Goal: Task Accomplishment & Management: Complete application form

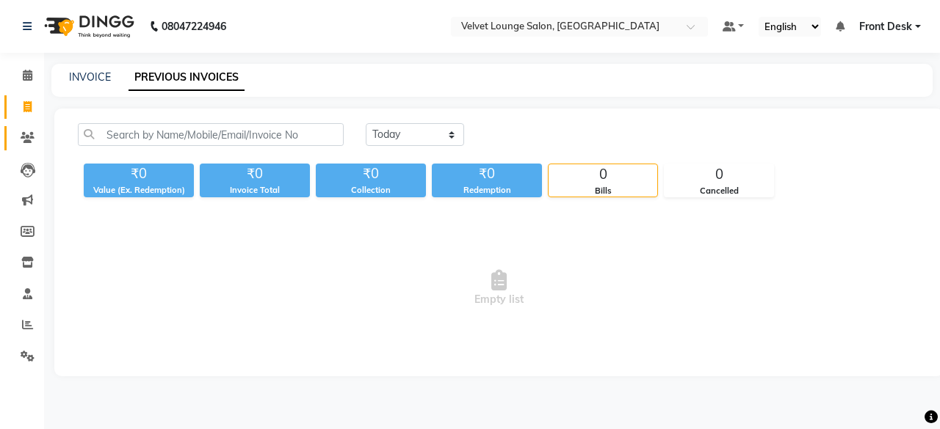
click at [37, 146] on link "Clients" at bounding box center [21, 138] width 35 height 24
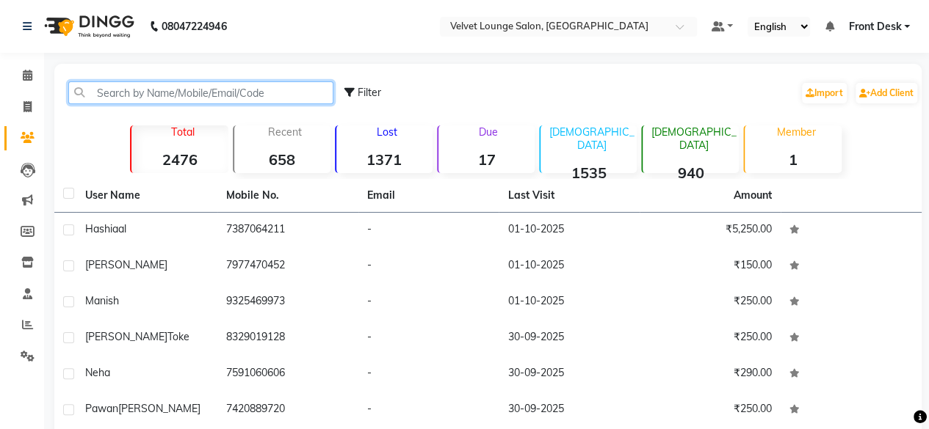
click at [160, 92] on input "text" at bounding box center [200, 92] width 265 height 23
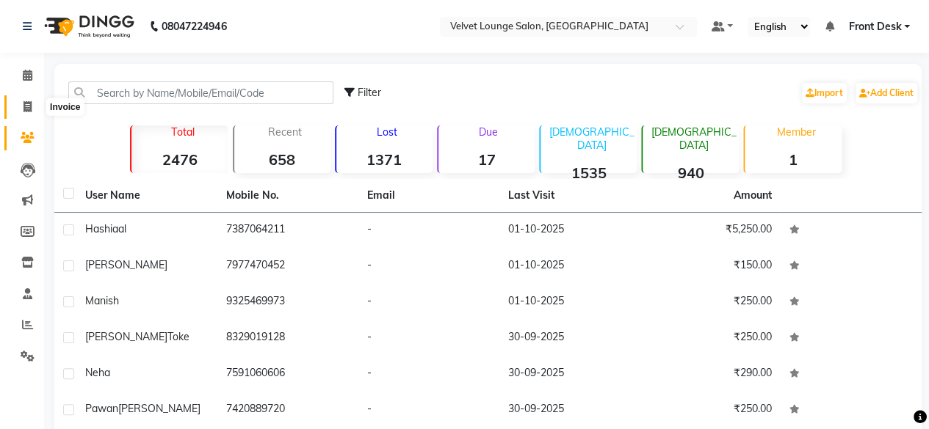
click at [30, 101] on span at bounding box center [28, 107] width 26 height 17
select select "service"
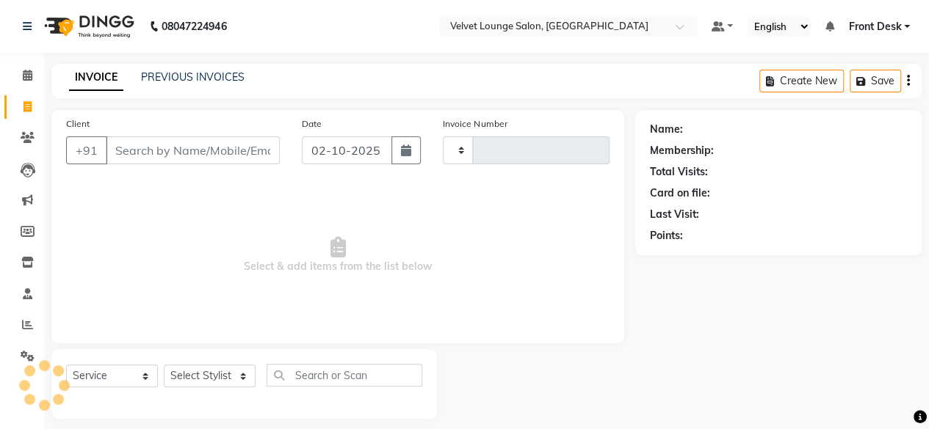
scroll to position [11, 0]
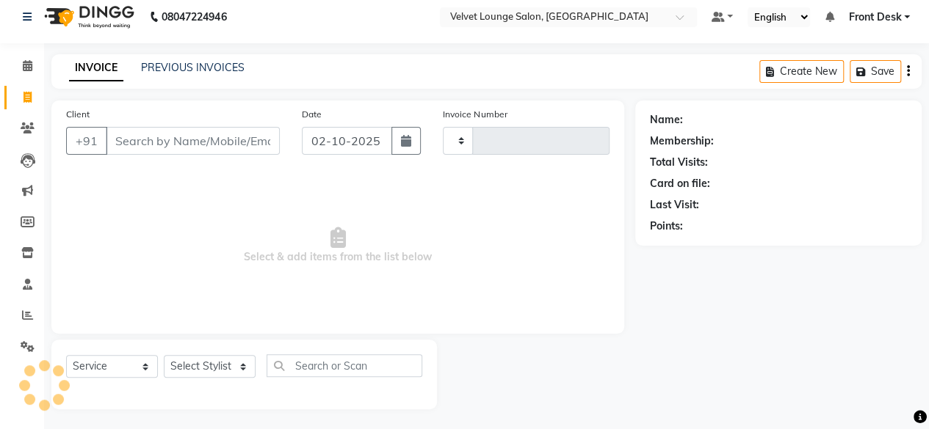
type input "2022"
select select "5962"
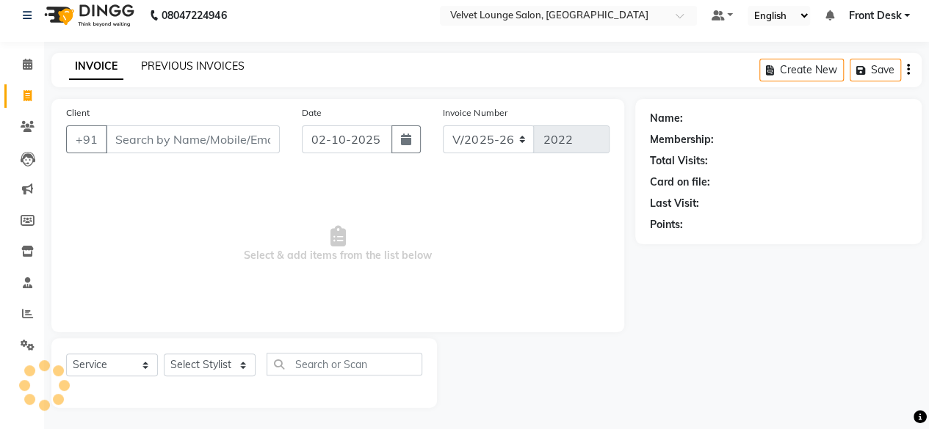
click at [203, 67] on link "PREVIOUS INVOICES" at bounding box center [192, 65] width 103 height 13
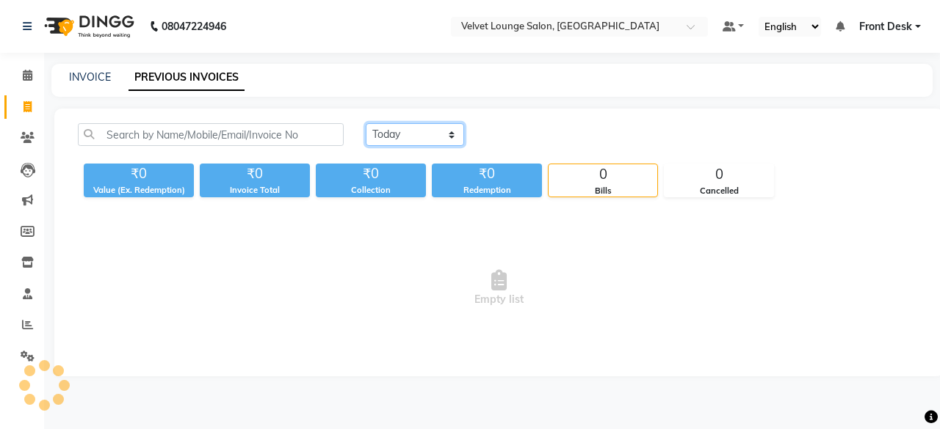
click at [398, 137] on select "[DATE] [DATE] Custom Range" at bounding box center [415, 134] width 98 height 23
select select "[DATE]"
click at [366, 123] on select "[DATE] [DATE] Custom Range" at bounding box center [415, 134] width 98 height 23
click at [23, 128] on link "Clients" at bounding box center [21, 138] width 35 height 24
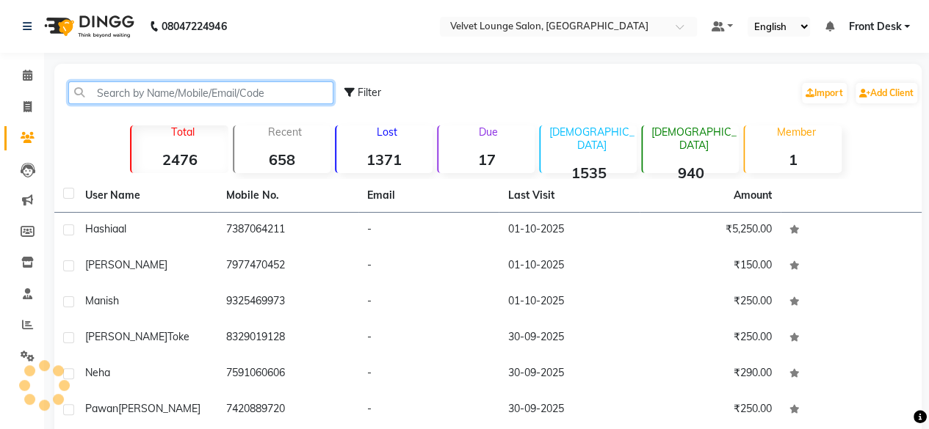
click at [138, 90] on input "text" at bounding box center [200, 92] width 265 height 23
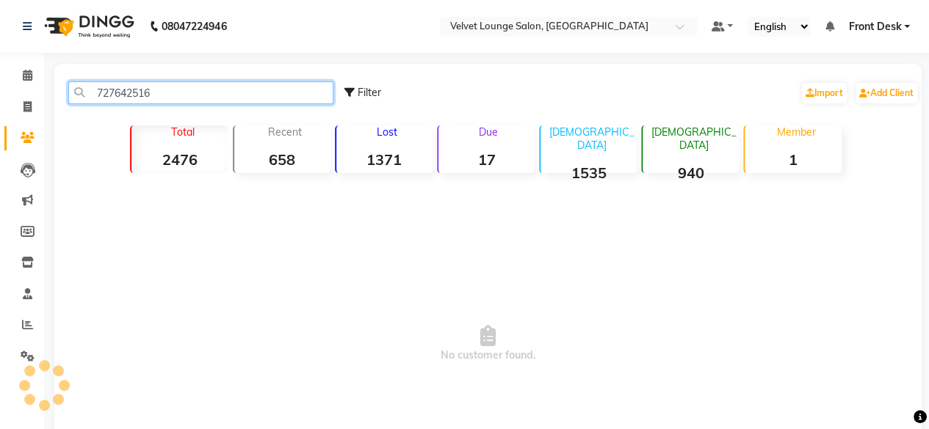
type input "7276425168"
click at [241, 83] on input "7276425168" at bounding box center [200, 92] width 265 height 23
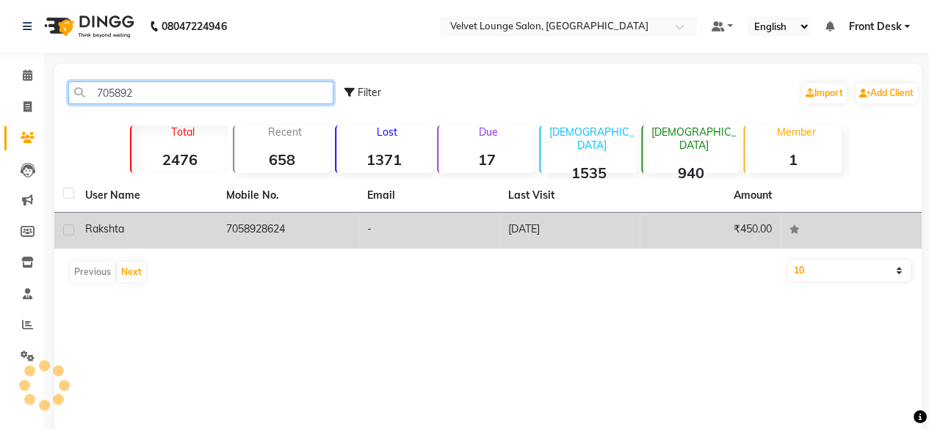
type input "705892"
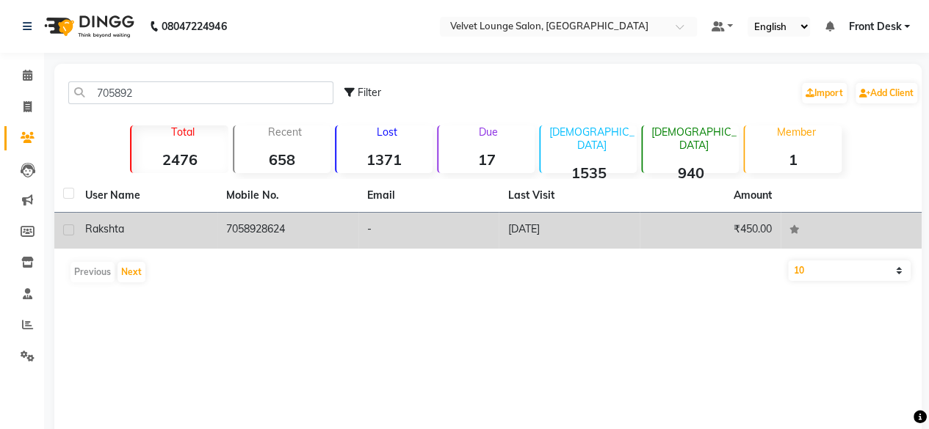
click at [609, 218] on td "[DATE]" at bounding box center [568, 231] width 141 height 36
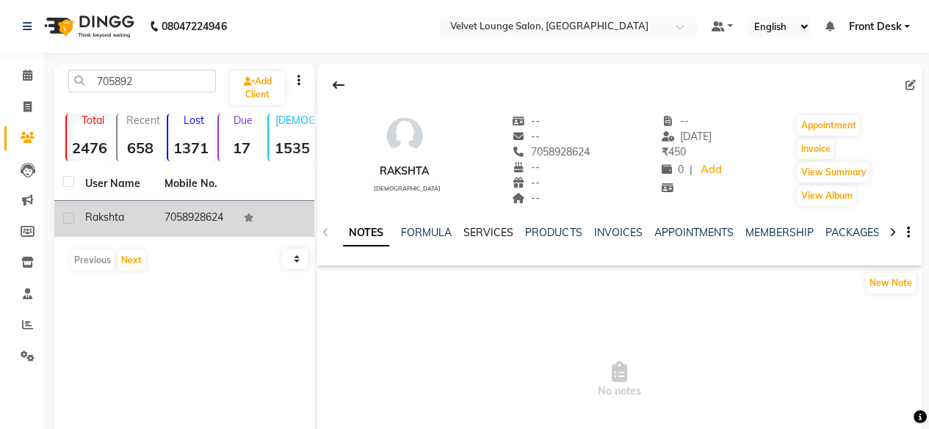
click at [483, 229] on link "SERVICES" at bounding box center [488, 232] width 50 height 13
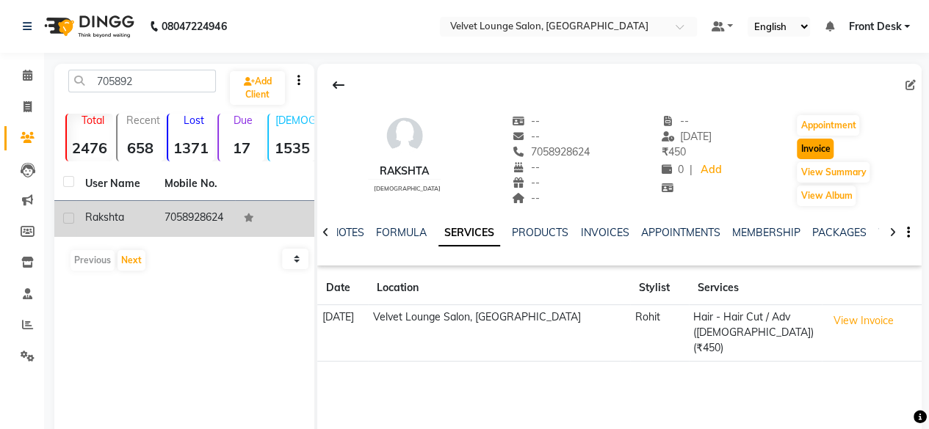
click at [821, 143] on button "Invoice" at bounding box center [814, 149] width 37 height 21
select select "5962"
select select "service"
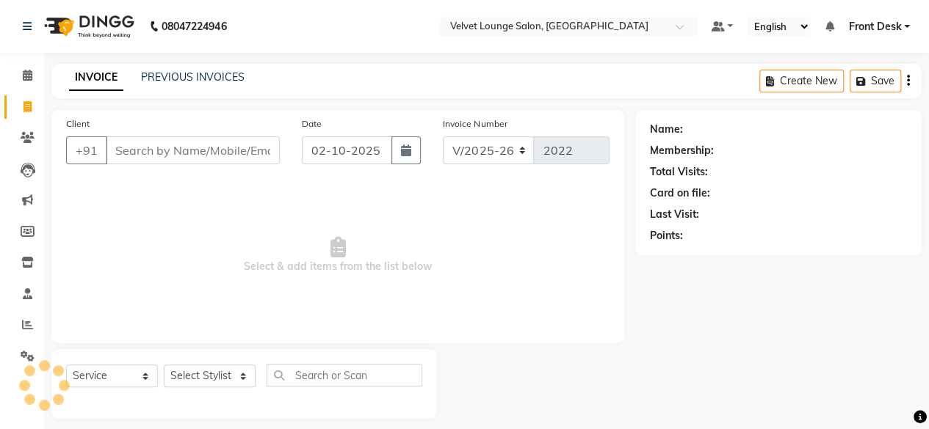
scroll to position [11, 0]
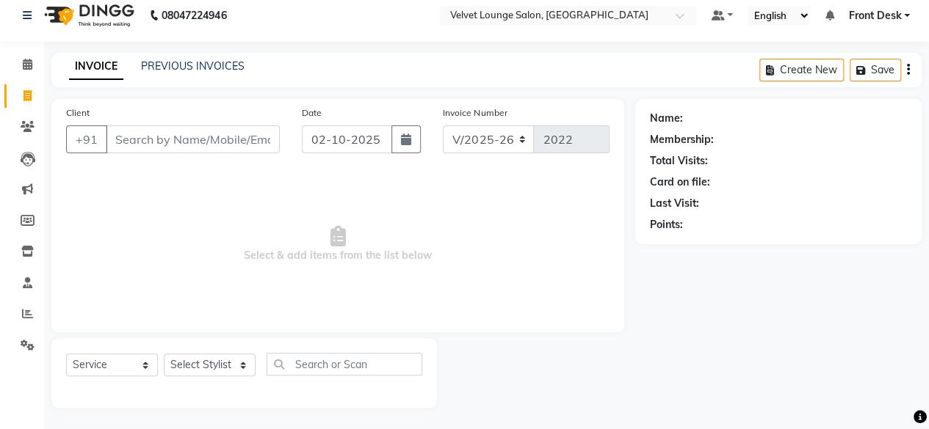
type input "7058928624"
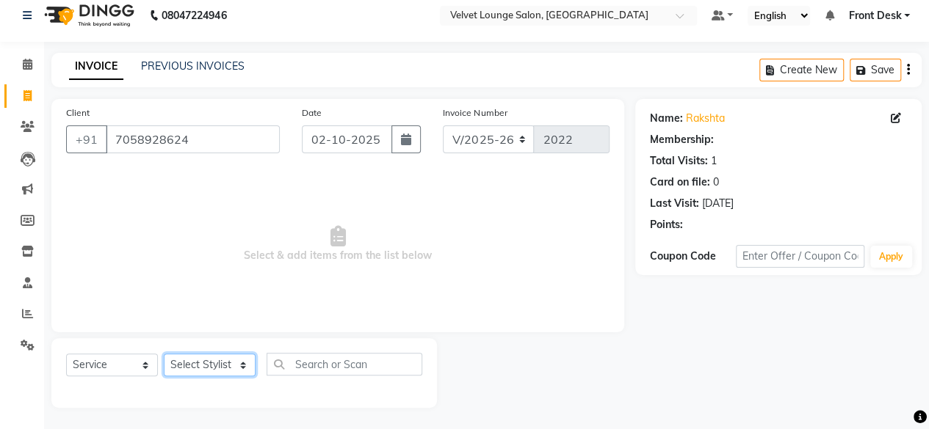
click at [189, 364] on select "Select Stylist [PERSON_NAME] [PERSON_NAME] [PERSON_NAME] Front Desk Jaya jyoti …" at bounding box center [210, 365] width 92 height 23
click at [164, 354] on select "Select Stylist [PERSON_NAME] [PERSON_NAME] [PERSON_NAME] Front Desk Jaya jyoti …" at bounding box center [210, 365] width 92 height 23
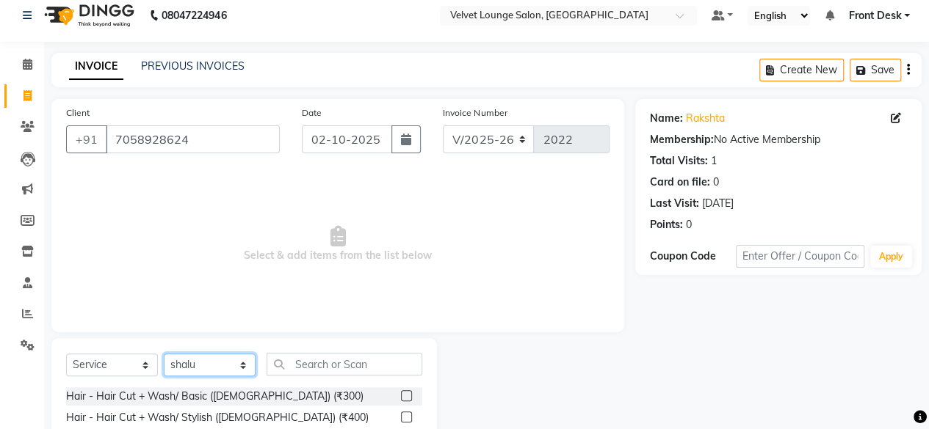
click at [203, 371] on select "Select Stylist [PERSON_NAME] [PERSON_NAME] [PERSON_NAME] Front Desk Jaya jyoti …" at bounding box center [210, 365] width 92 height 23
select select "42846"
click at [164, 354] on select "Select Stylist [PERSON_NAME] [PERSON_NAME] [PERSON_NAME] Front Desk Jaya jyoti …" at bounding box center [210, 365] width 92 height 23
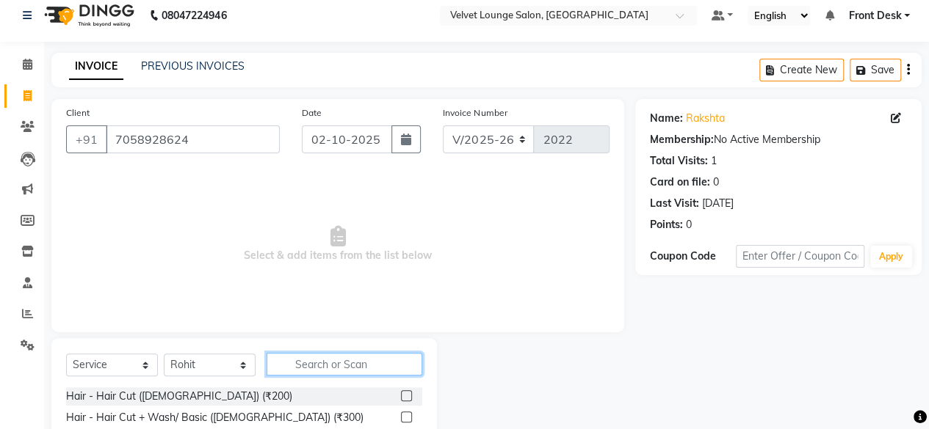
click at [384, 357] on input "text" at bounding box center [344, 364] width 156 height 23
type input "kid"
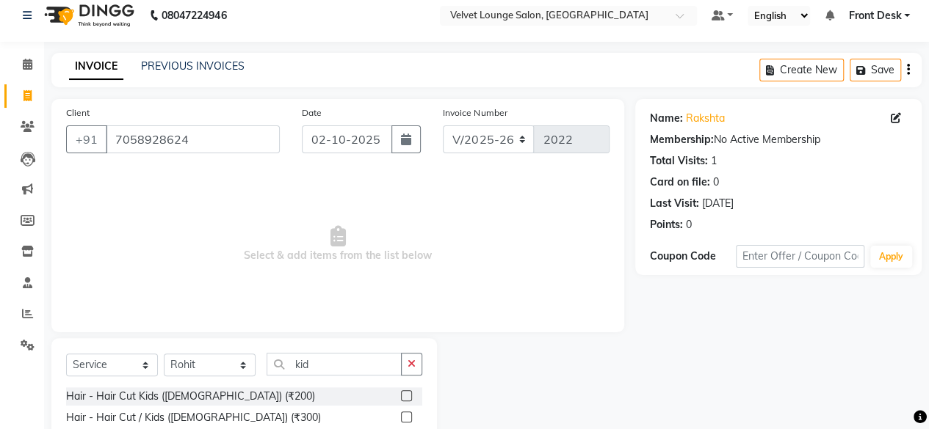
click at [407, 418] on label at bounding box center [406, 417] width 11 height 11
click at [407, 418] on input "checkbox" at bounding box center [406, 418] width 10 height 10
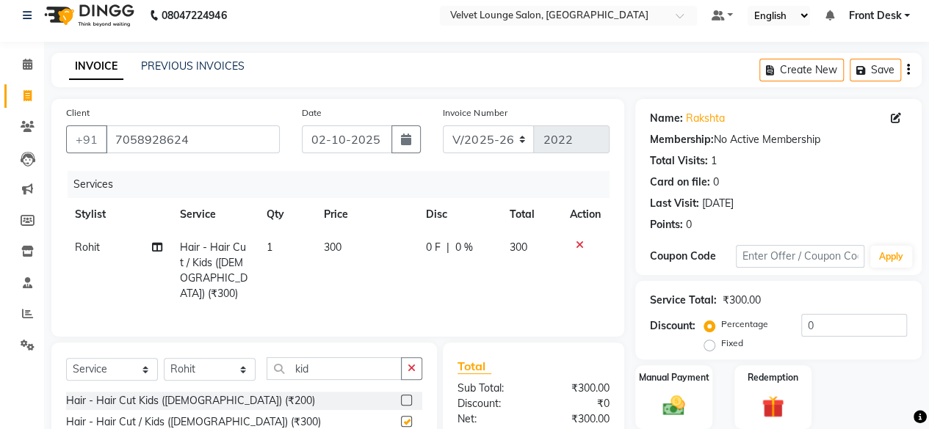
checkbox input "false"
click at [368, 370] on input "kid" at bounding box center [333, 368] width 135 height 23
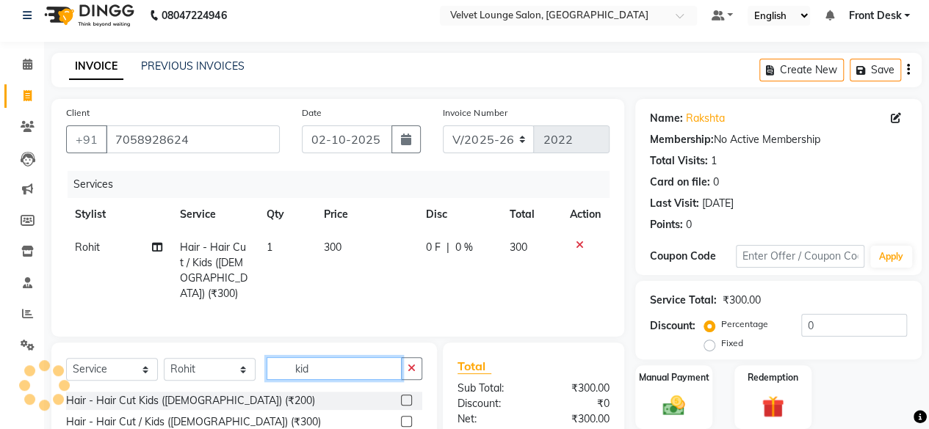
click at [368, 370] on input "kid" at bounding box center [333, 368] width 135 height 23
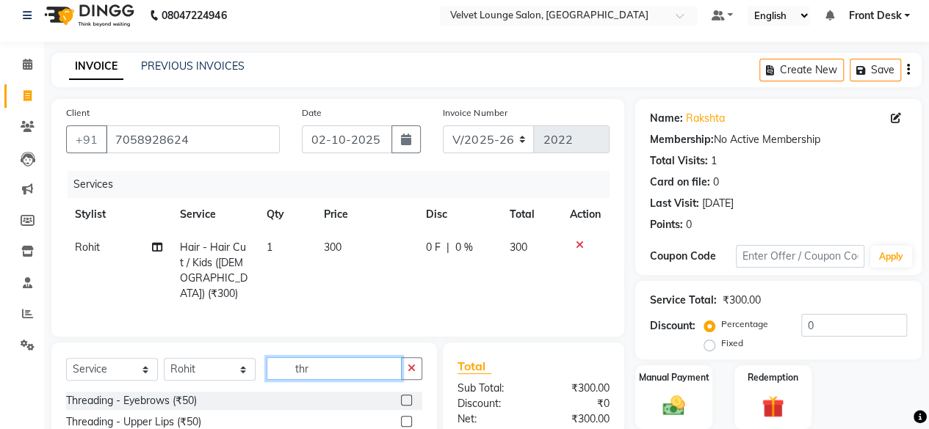
type input "thr"
click at [401, 397] on label at bounding box center [406, 400] width 11 height 11
click at [401, 397] on input "checkbox" at bounding box center [406, 401] width 10 height 10
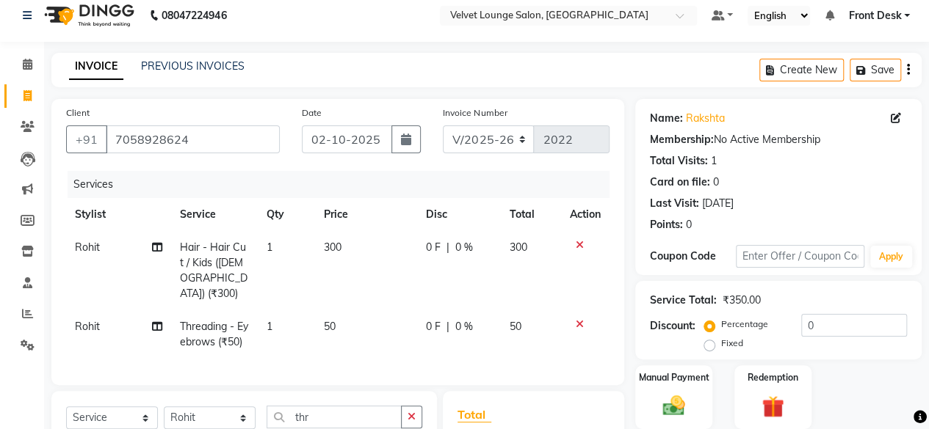
checkbox input "false"
click at [427, 319] on span "0 F" at bounding box center [433, 326] width 15 height 15
select select "42846"
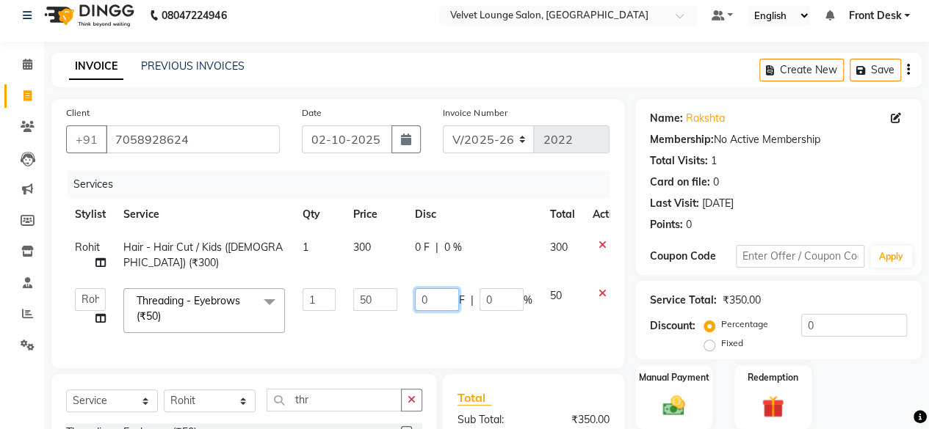
click at [418, 302] on input "0" at bounding box center [437, 299] width 44 height 23
type input "20"
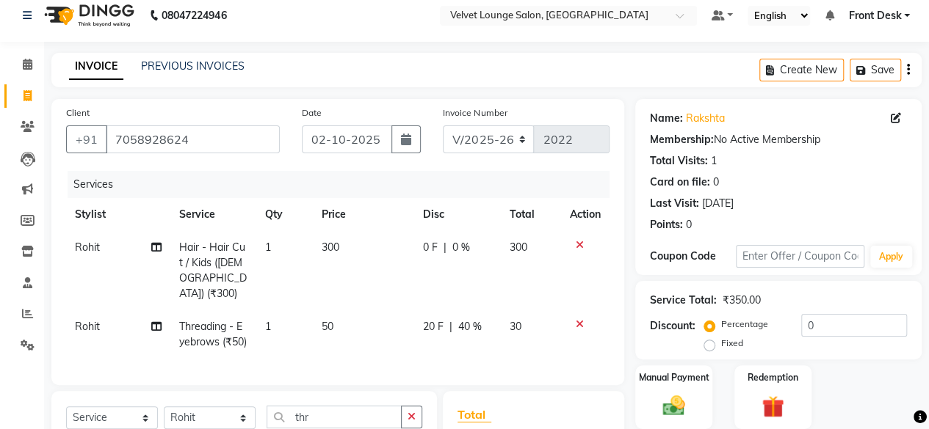
click at [408, 272] on tr "Rohit Hair - Hair Cut / Kids ([DEMOGRAPHIC_DATA]) (₹300) 1 300 0 F | 0 % 300" at bounding box center [337, 270] width 543 height 79
click at [88, 320] on span "Rohit" at bounding box center [87, 326] width 25 height 13
select select "42846"
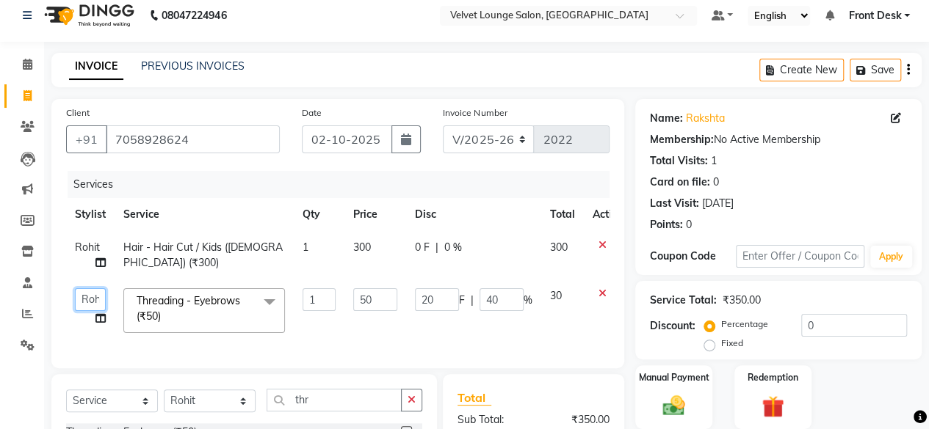
click at [87, 299] on select "[PERSON_NAME] [PERSON_NAME] [PERSON_NAME] Front Desk Jaya jyoti madhu [PERSON_N…" at bounding box center [90, 299] width 31 height 23
select select "50611"
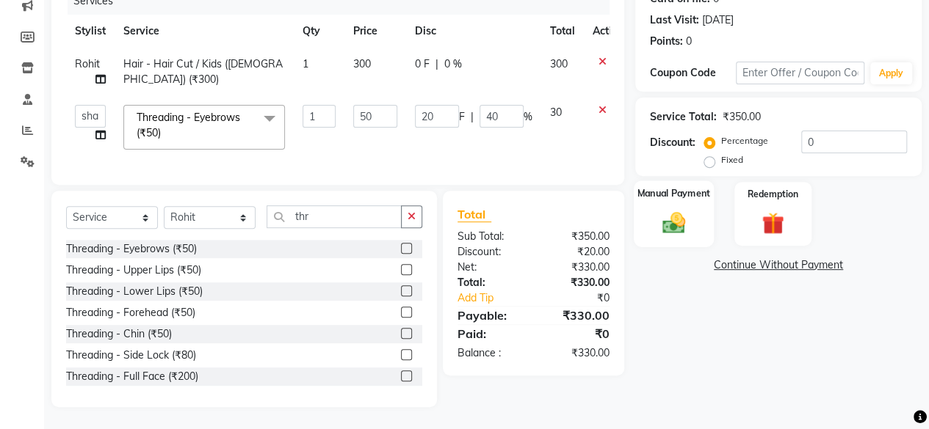
click at [694, 197] on div "Manual Payment" at bounding box center [673, 214] width 80 height 67
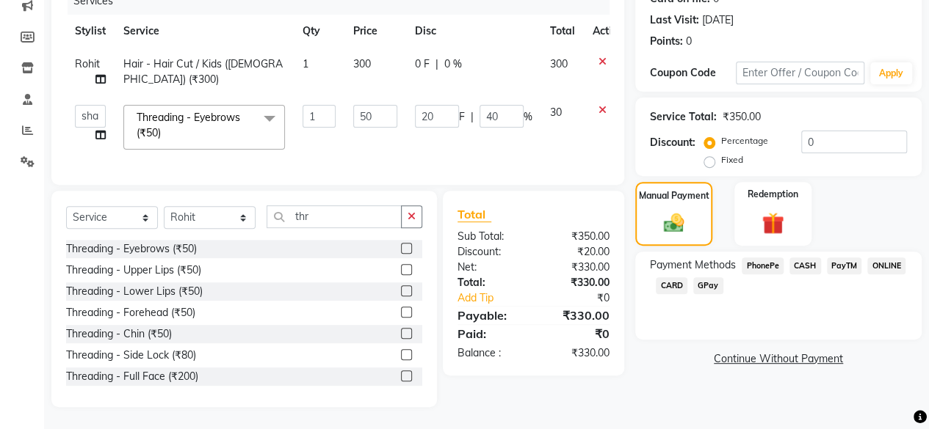
click at [807, 262] on span "CASH" at bounding box center [805, 266] width 32 height 17
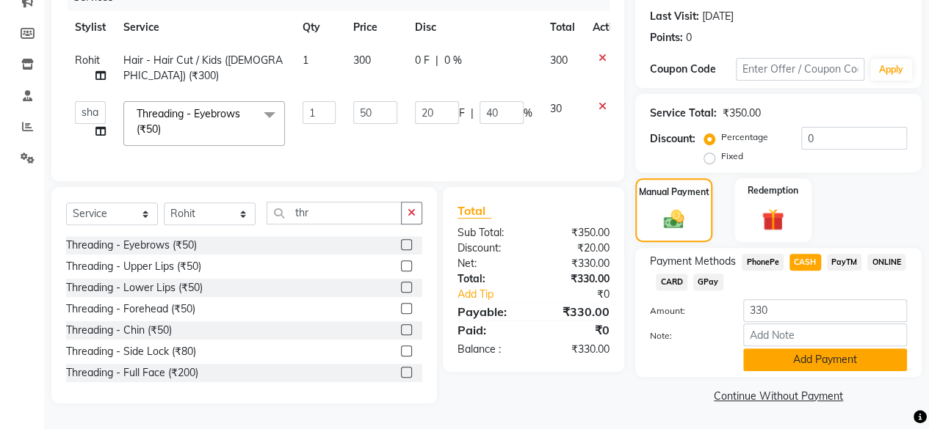
click at [809, 351] on button "Add Payment" at bounding box center [825, 360] width 164 height 23
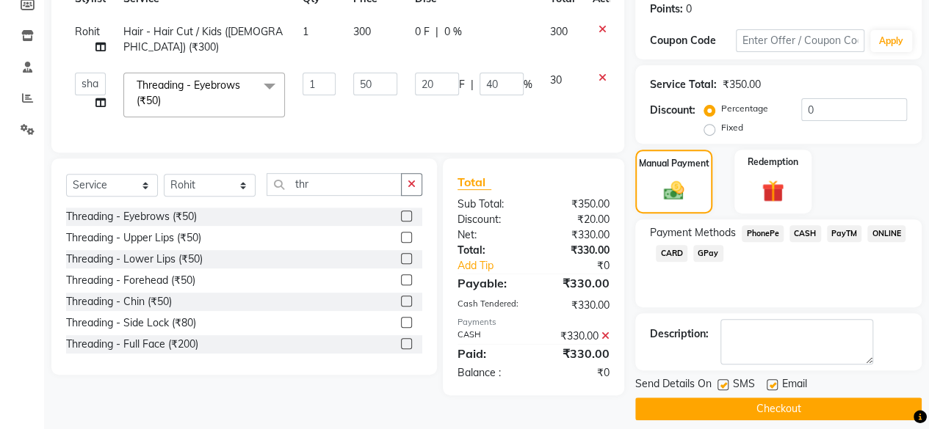
scroll to position [238, 0]
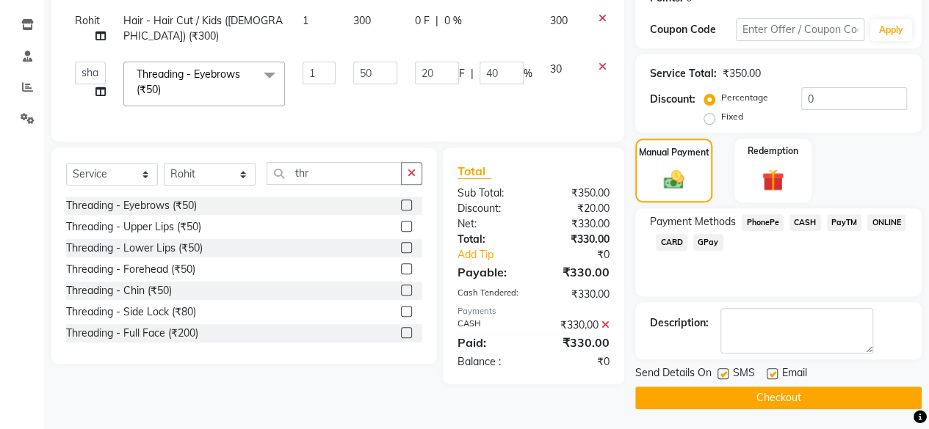
click at [857, 402] on button "Checkout" at bounding box center [778, 398] width 286 height 23
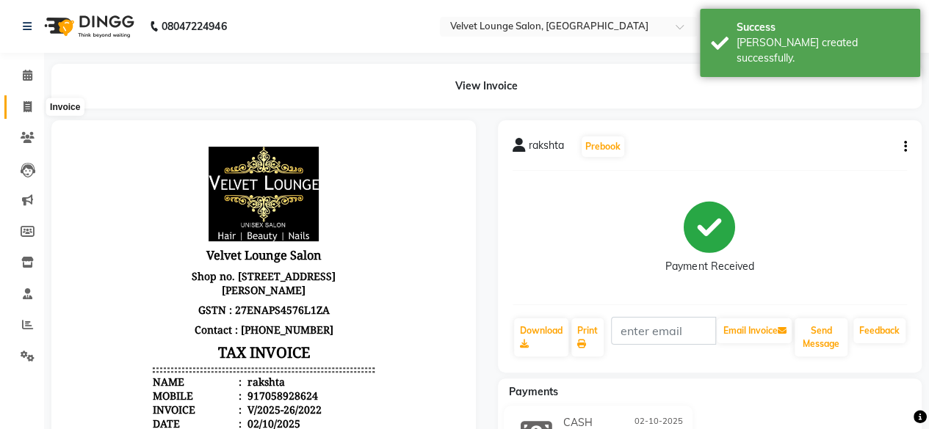
click at [22, 105] on span at bounding box center [28, 107] width 26 height 17
select select "service"
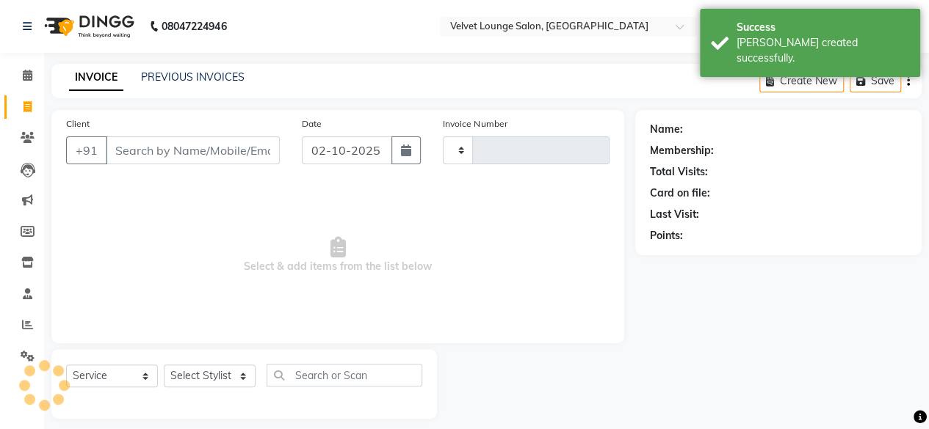
type input "2023"
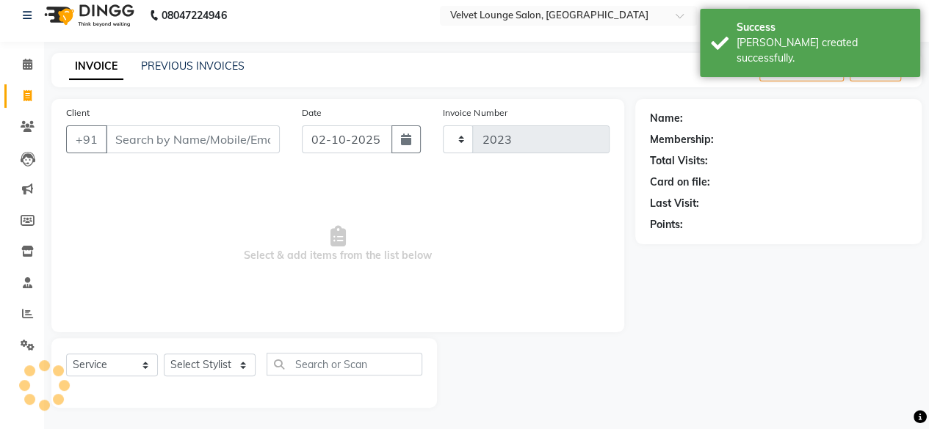
select select "5962"
click at [197, 61] on link "PREVIOUS INVOICES" at bounding box center [192, 65] width 103 height 13
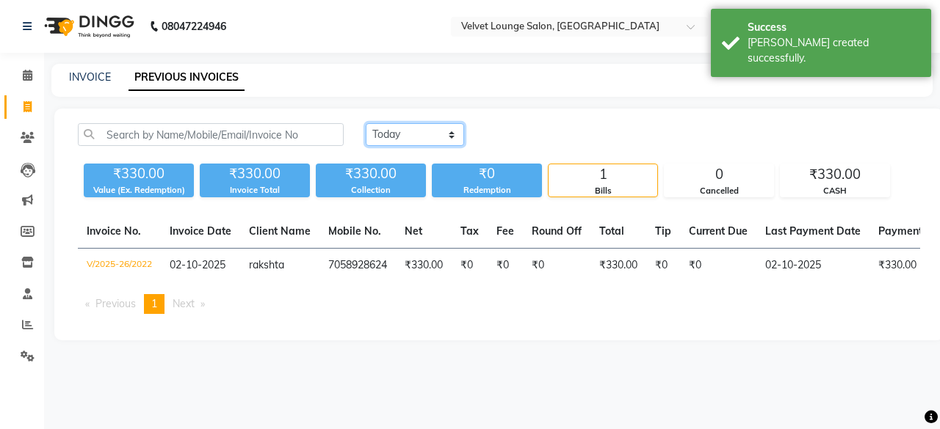
click at [413, 142] on select "[DATE] [DATE] Custom Range" at bounding box center [415, 134] width 98 height 23
select select "[DATE]"
click at [366, 123] on select "[DATE] [DATE] Custom Range" at bounding box center [415, 134] width 98 height 23
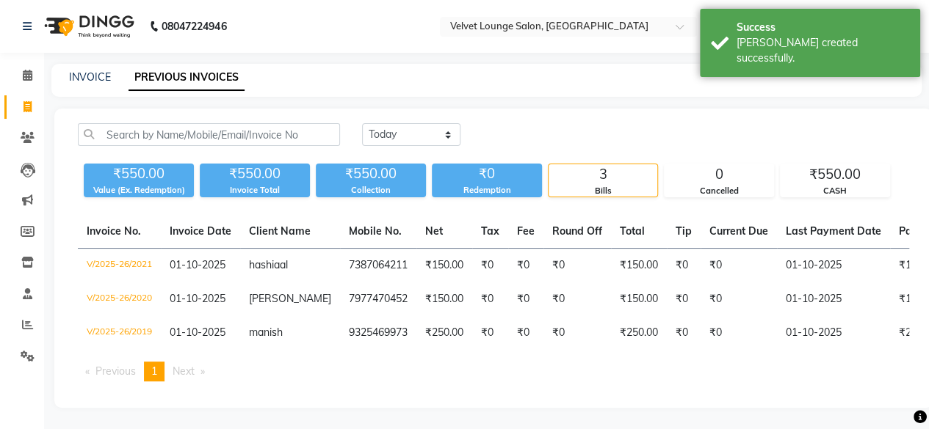
click at [516, 115] on div "[DATE] [DATE] Custom Range ₹550.00 Value (Ex. Redemption) ₹550.00 Invoice Total…" at bounding box center [493, 258] width 878 height 299
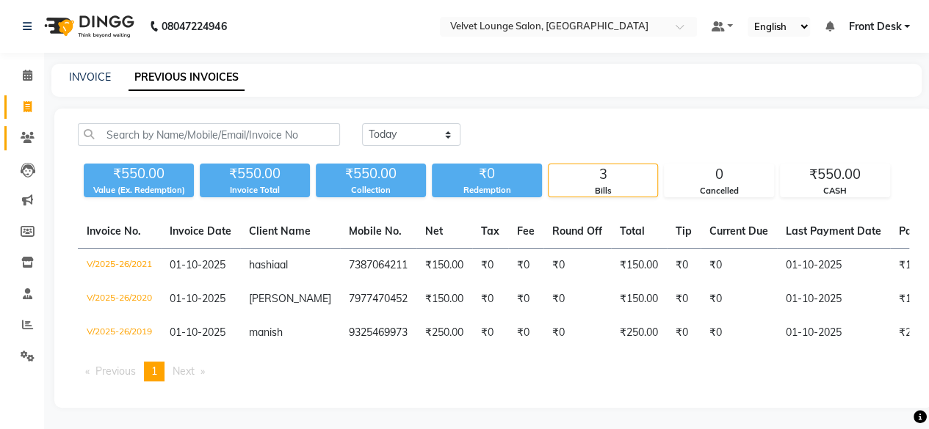
click at [13, 145] on link "Clients" at bounding box center [21, 138] width 35 height 24
